Goal: Task Accomplishment & Management: Use online tool/utility

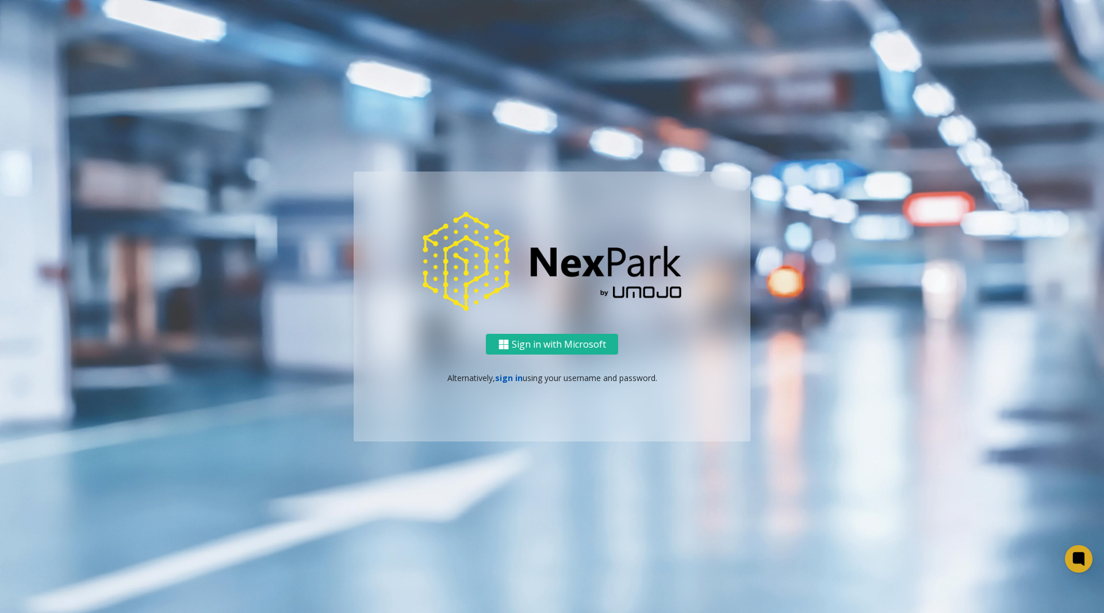
click at [516, 378] on link "sign in" at bounding box center [509, 377] width 28 height 11
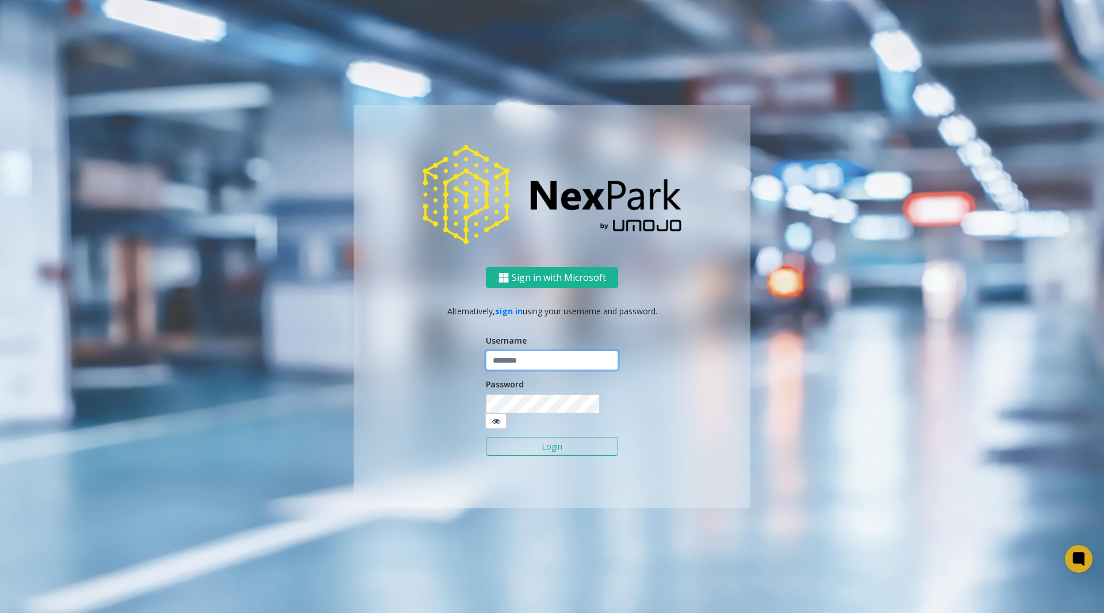
type input "********"
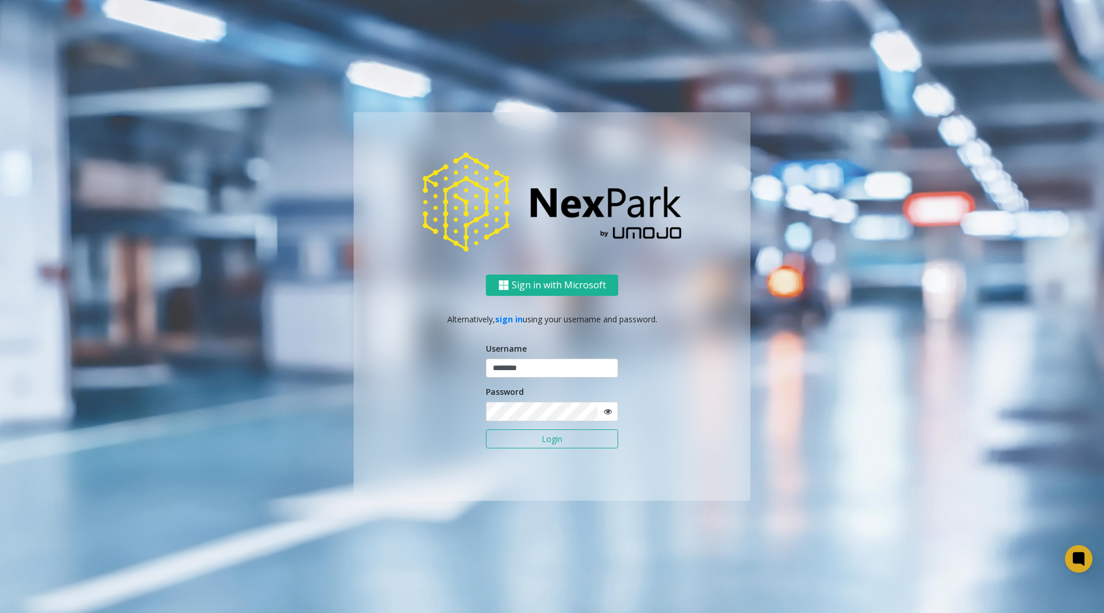
click at [527, 441] on button "Login" at bounding box center [552, 439] width 132 height 20
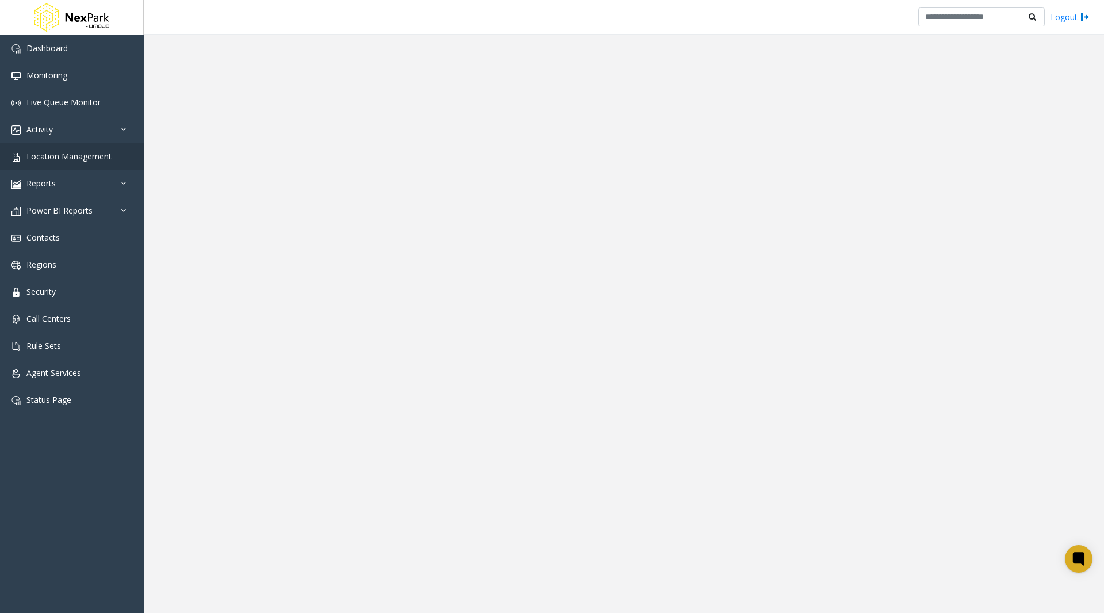
click at [83, 157] on app-root "Dashboard Monitoring Live Queue Monitor Activity Daily Activity Lane Activity A…" at bounding box center [552, 306] width 1104 height 613
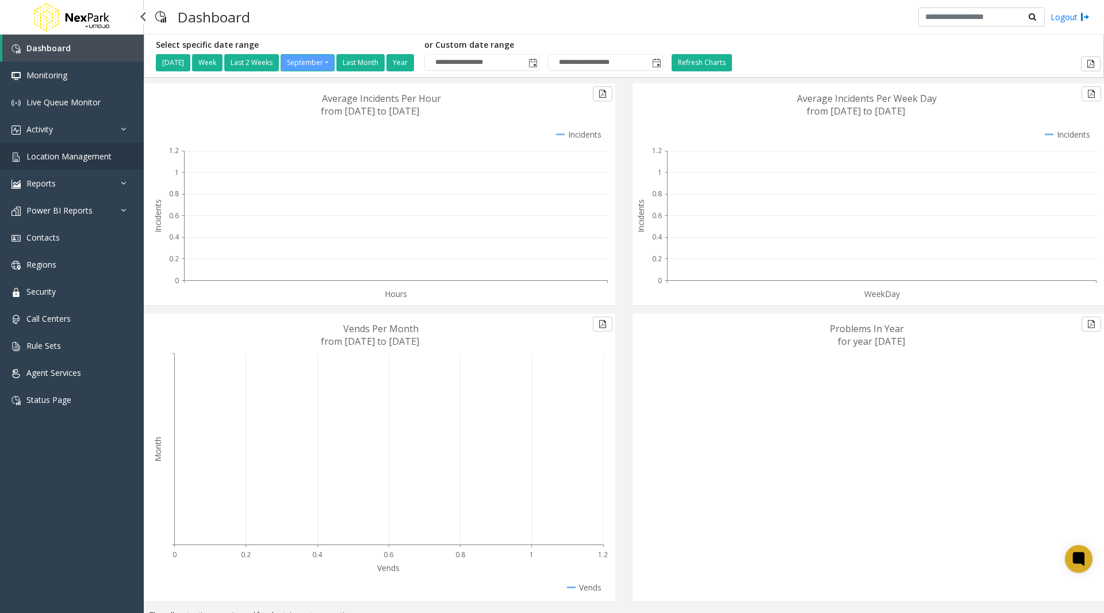
click at [96, 158] on span "Location Management" at bounding box center [68, 156] width 85 height 11
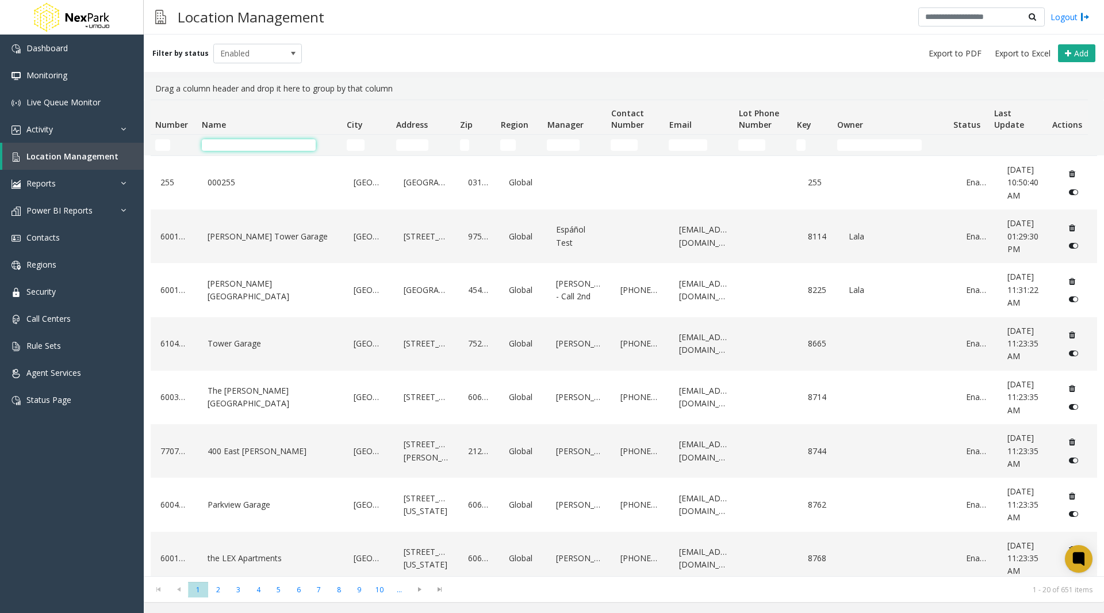
click at [220, 148] on input "Name Filter" at bounding box center [259, 145] width 114 height 12
type input "****"
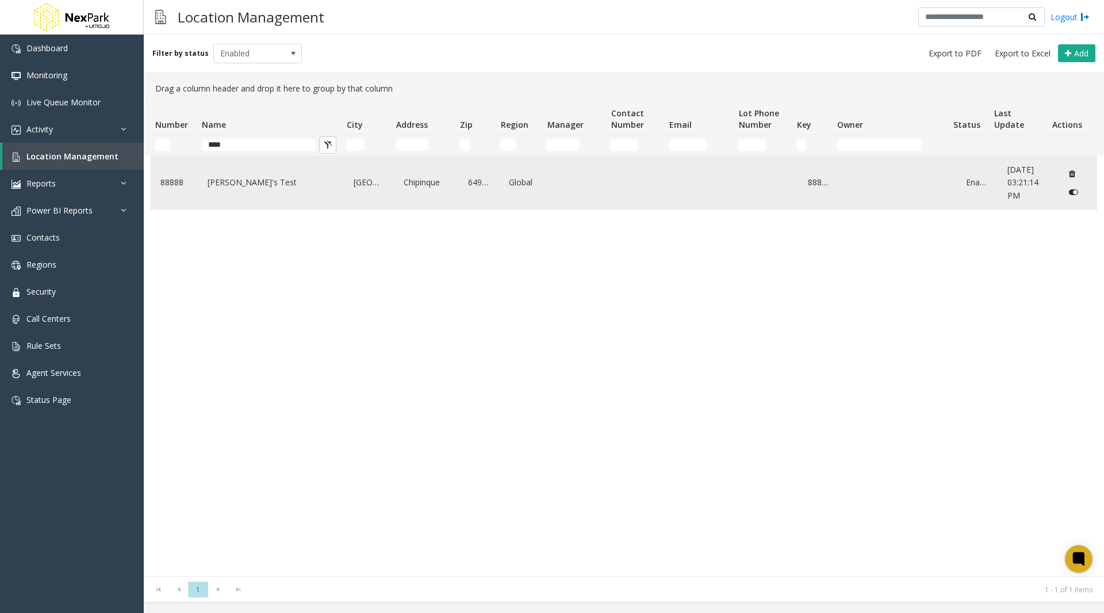
click at [676, 187] on div "Data table" at bounding box center [704, 182] width 56 height 44
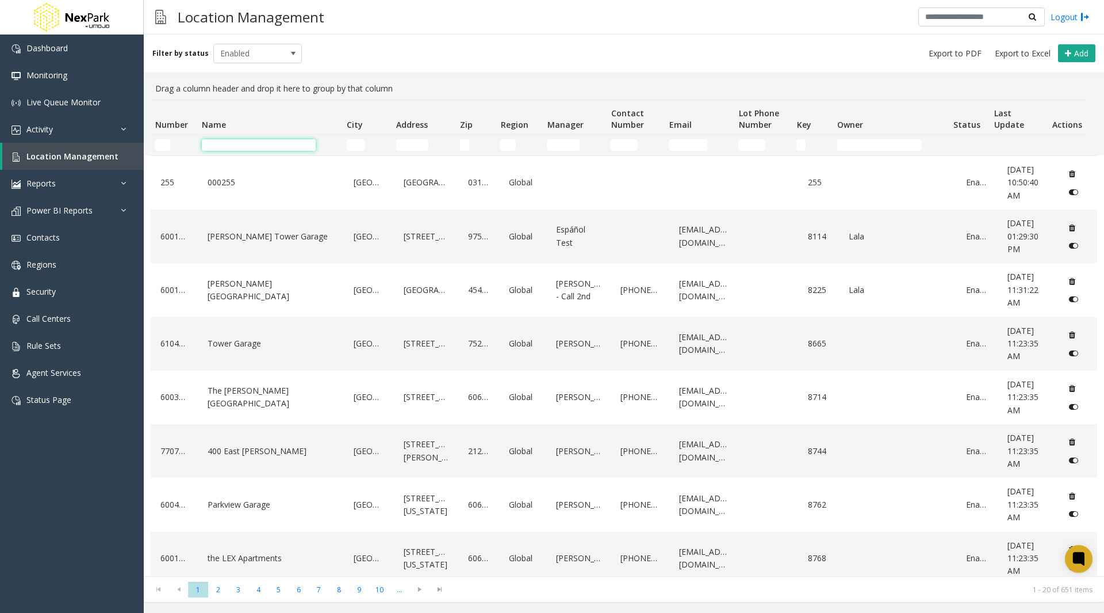
click at [248, 145] on input "Name Filter" at bounding box center [259, 145] width 114 height 12
type input "****"
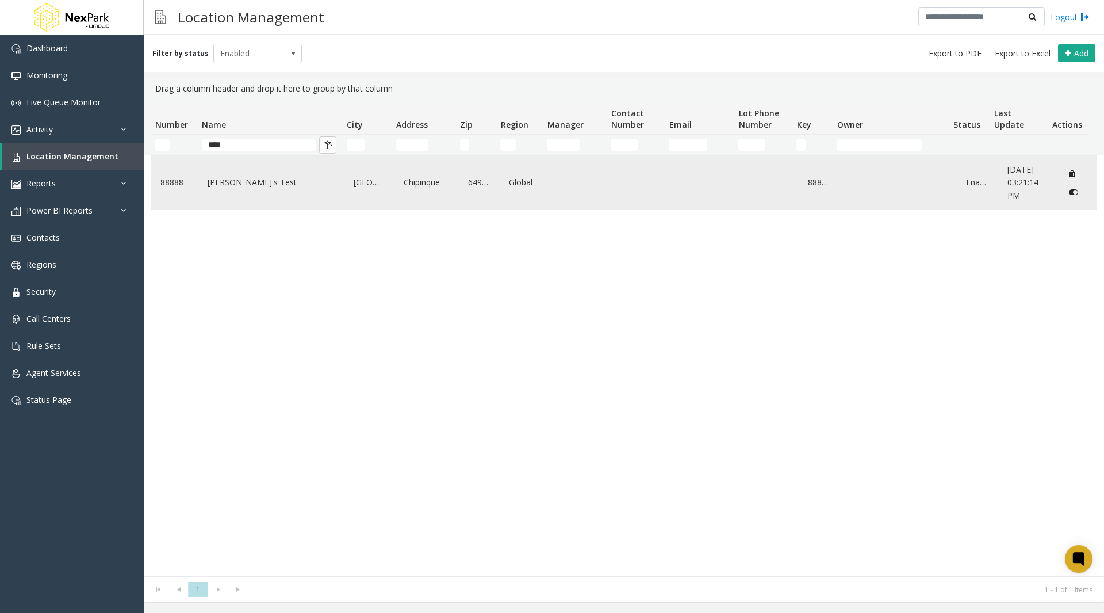
click at [1069, 173] on icon "Data table" at bounding box center [1072, 174] width 6 height 8
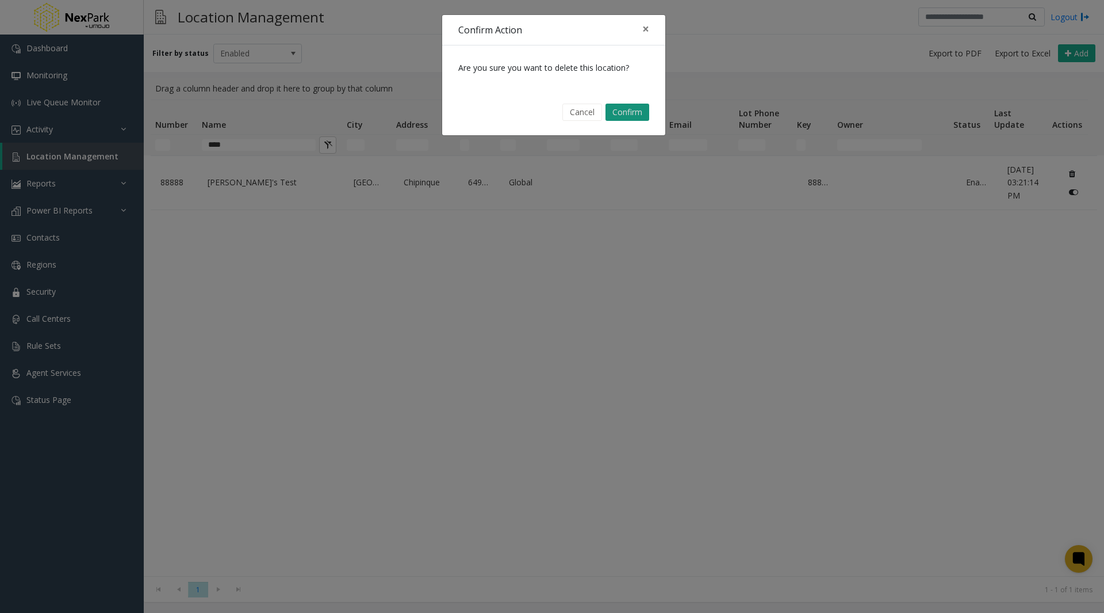
click at [646, 114] on button "Confirm" at bounding box center [628, 112] width 44 height 17
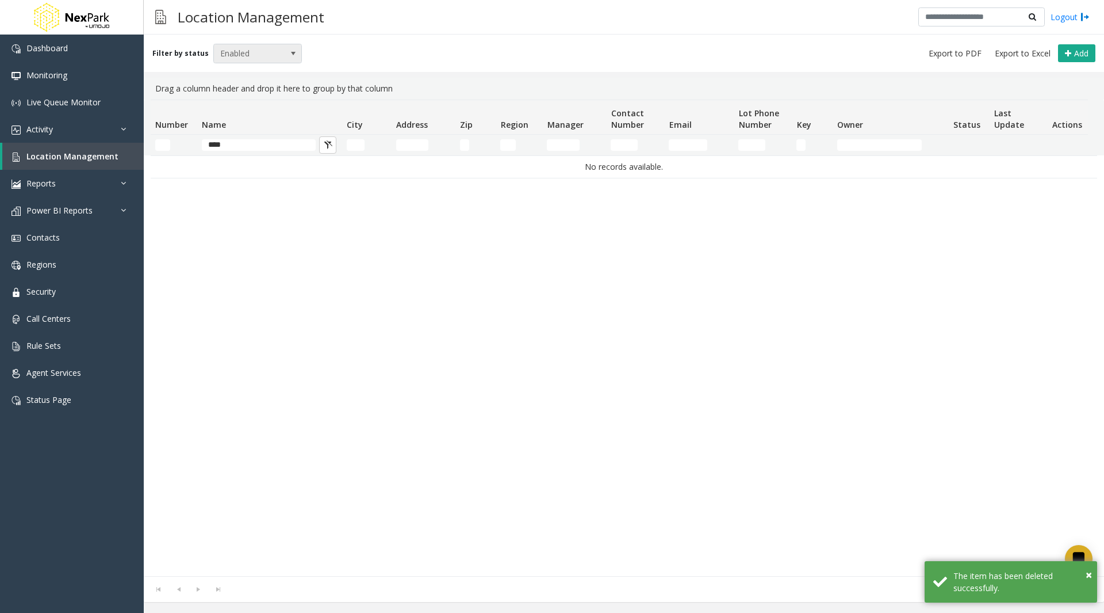
click at [289, 53] on span at bounding box center [293, 53] width 9 height 9
click at [252, 114] on li "Archived" at bounding box center [253, 120] width 86 height 16
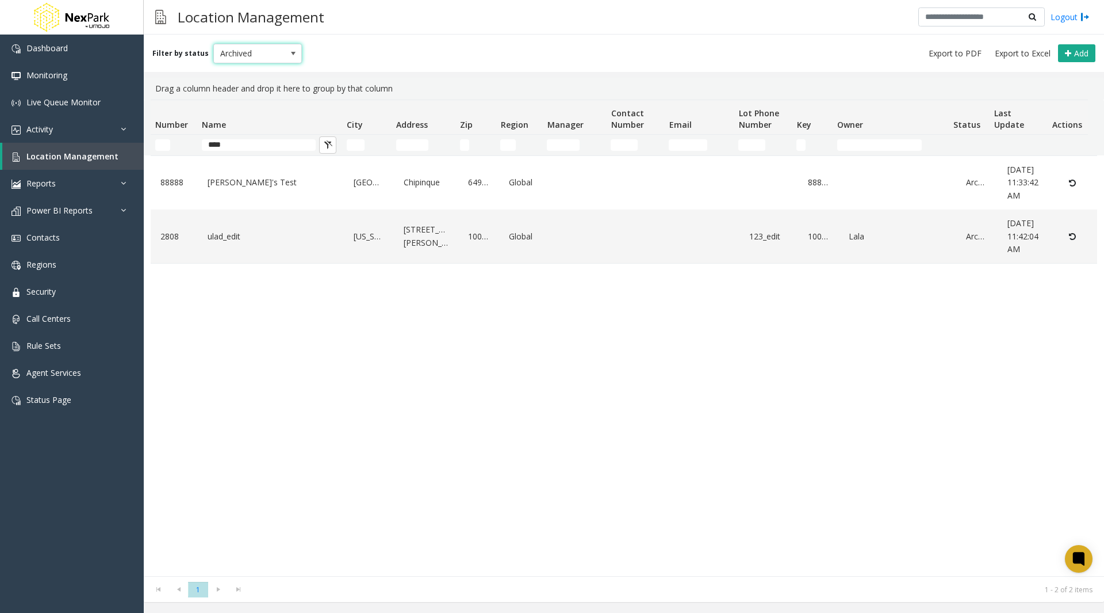
click at [269, 51] on span "Archived" at bounding box center [249, 53] width 70 height 18
click at [242, 99] on li "Disabled" at bounding box center [253, 104] width 86 height 16
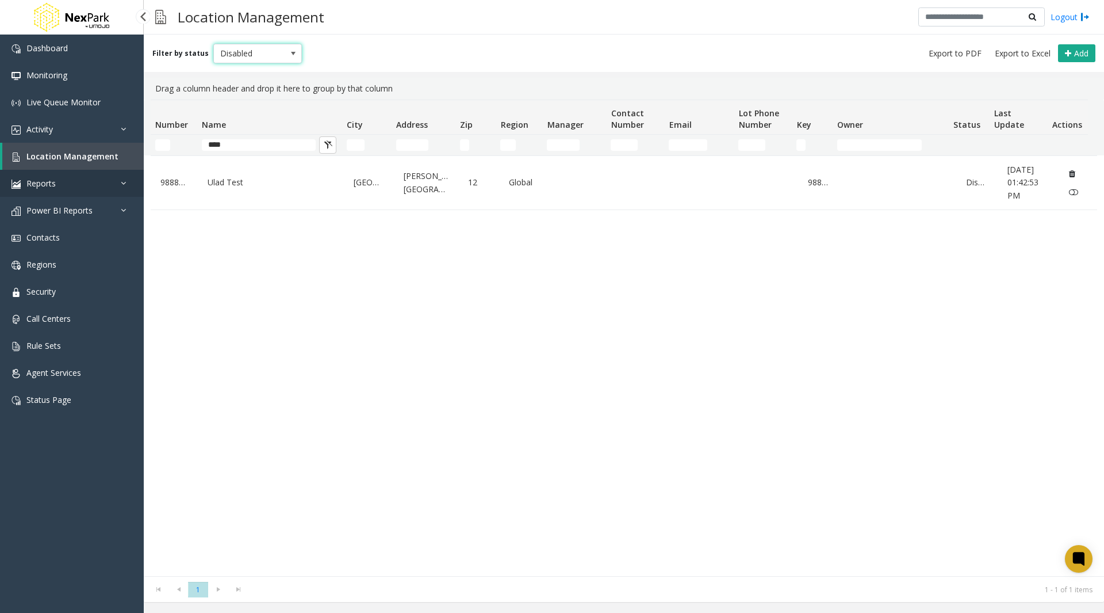
click at [109, 185] on link "Reports" at bounding box center [72, 183] width 144 height 27
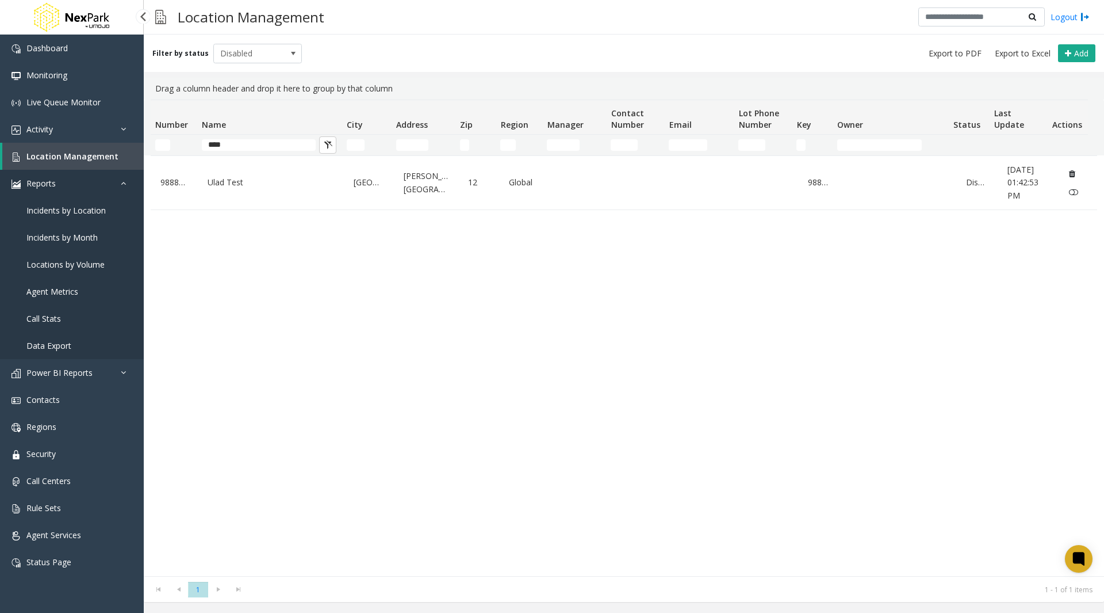
click at [87, 181] on link "Reports" at bounding box center [72, 183] width 144 height 27
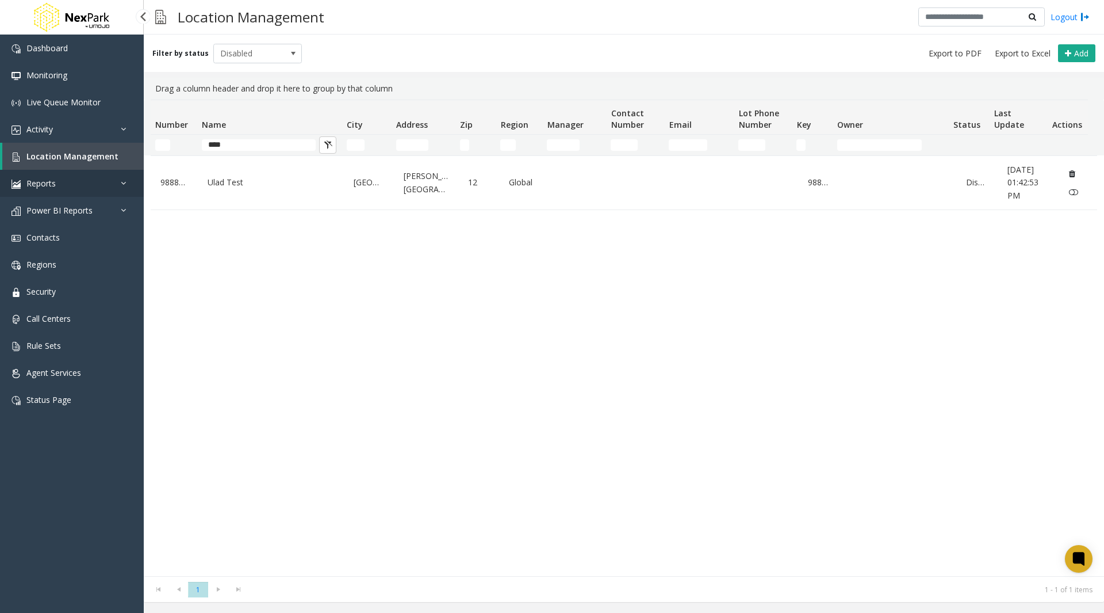
click at [48, 185] on span "Reports" at bounding box center [40, 183] width 29 height 11
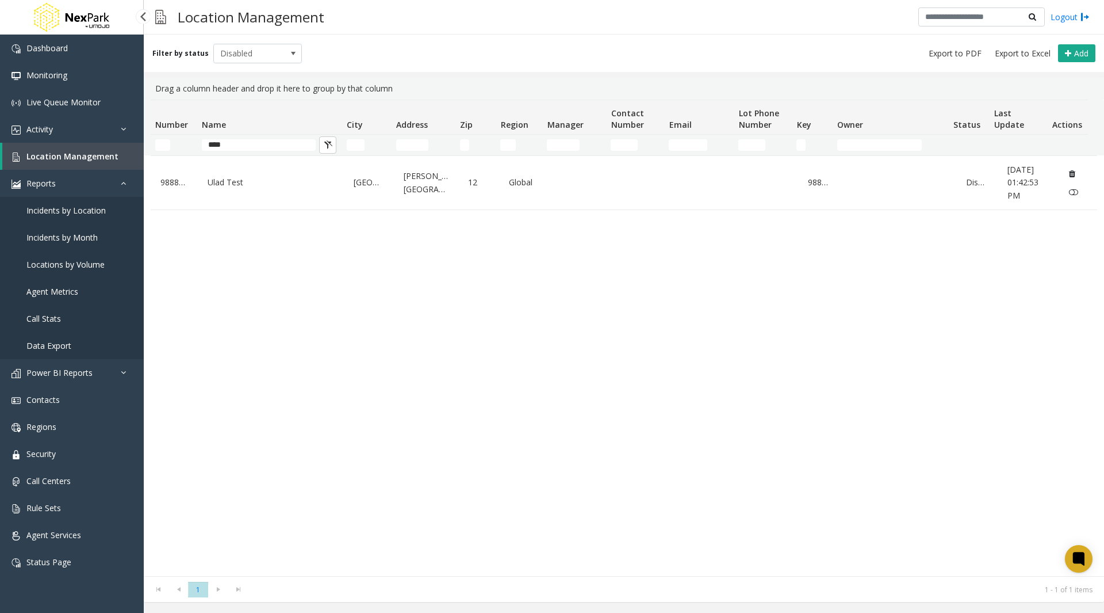
click at [68, 340] on span "Data Export" at bounding box center [48, 345] width 45 height 11
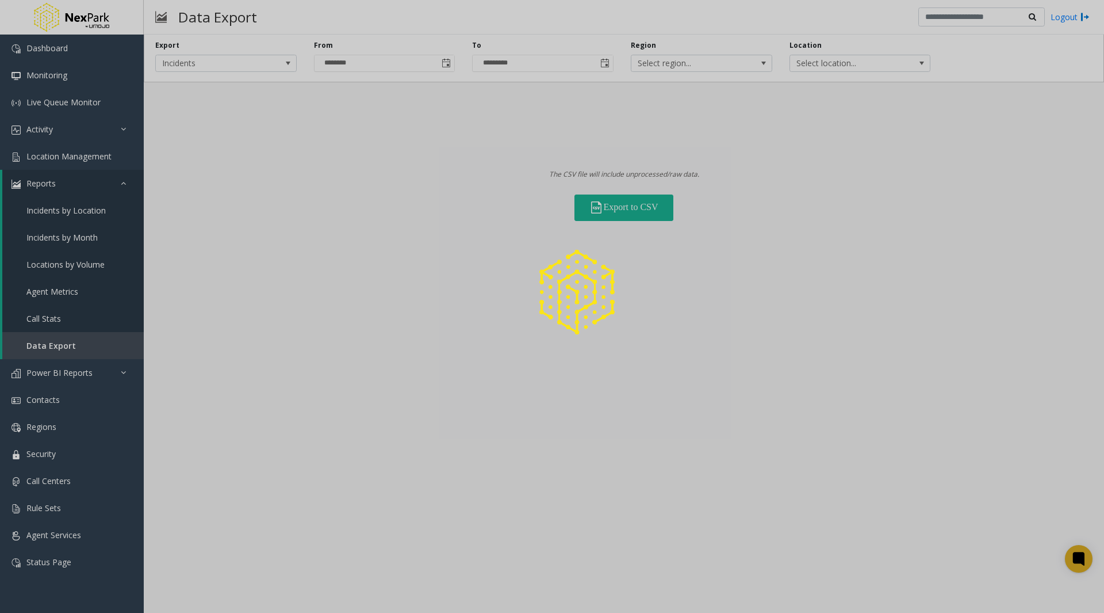
click at [219, 59] on div at bounding box center [552, 306] width 1104 height 613
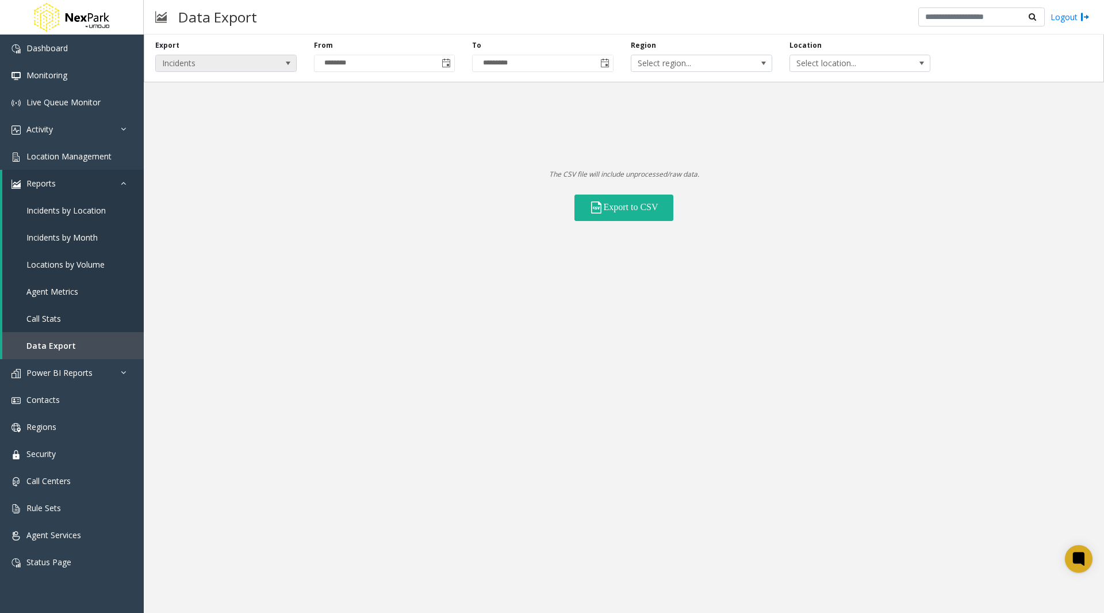
click at [215, 68] on span "Incidents" at bounding box center [212, 63] width 112 height 16
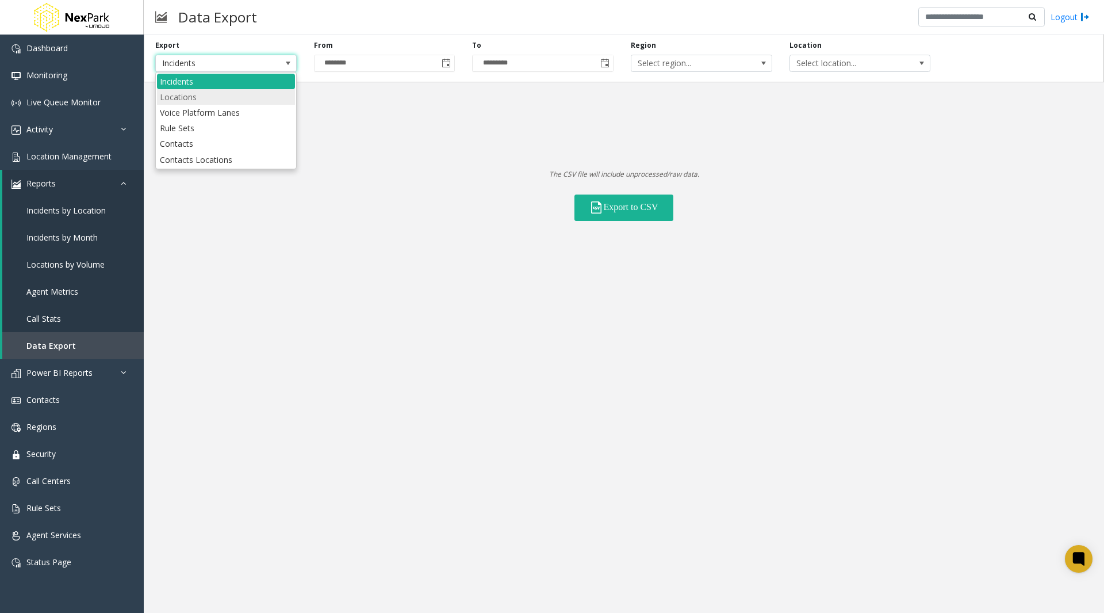
click at [206, 94] on li "Locations" at bounding box center [226, 97] width 138 height 16
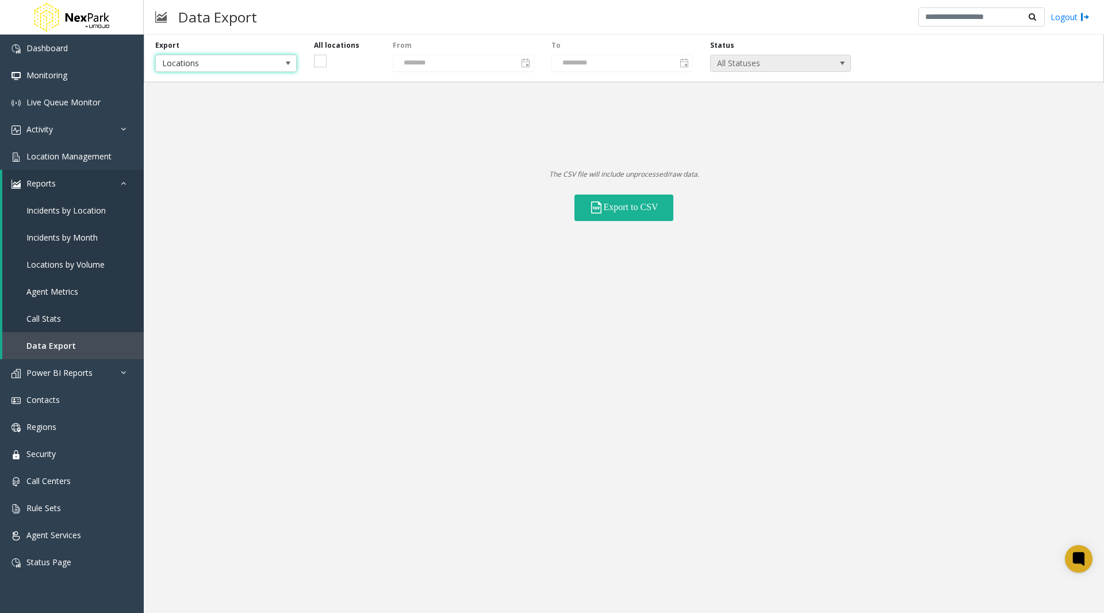
click at [756, 60] on span "All Statuses" at bounding box center [767, 63] width 112 height 16
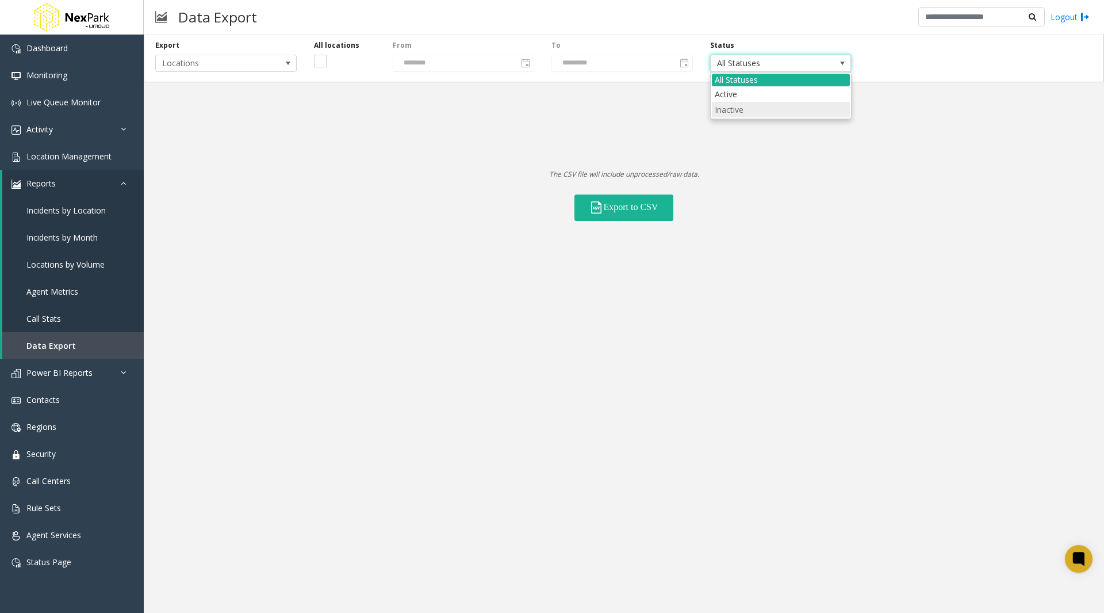
click at [757, 108] on li "Inactive" at bounding box center [781, 110] width 138 height 16
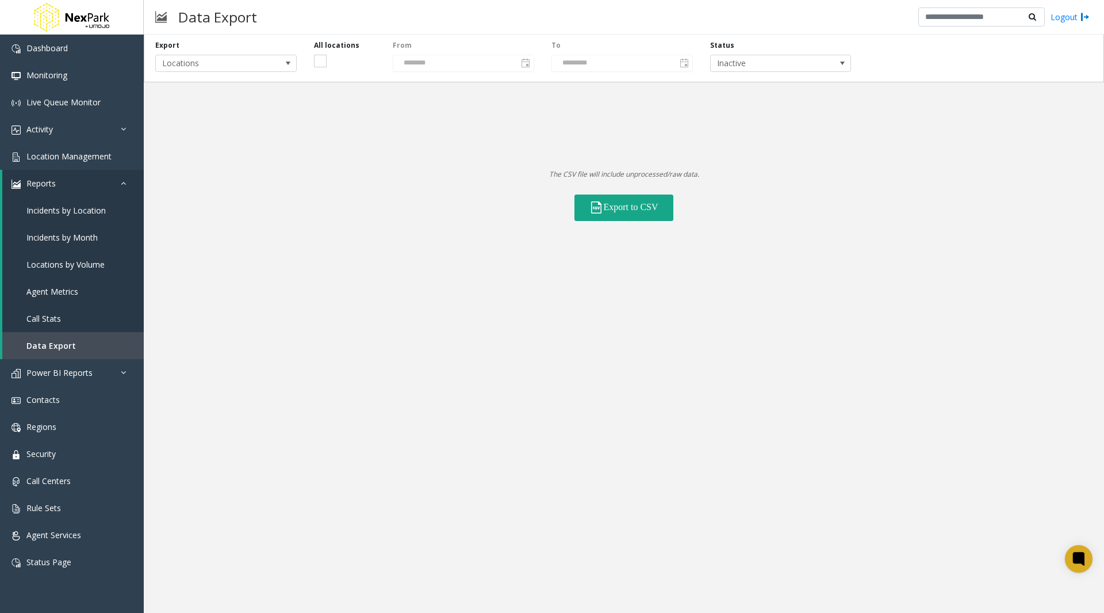
click at [621, 209] on button "Export to CSV" at bounding box center [624, 207] width 99 height 26
